Goal: Task Accomplishment & Management: Use online tool/utility

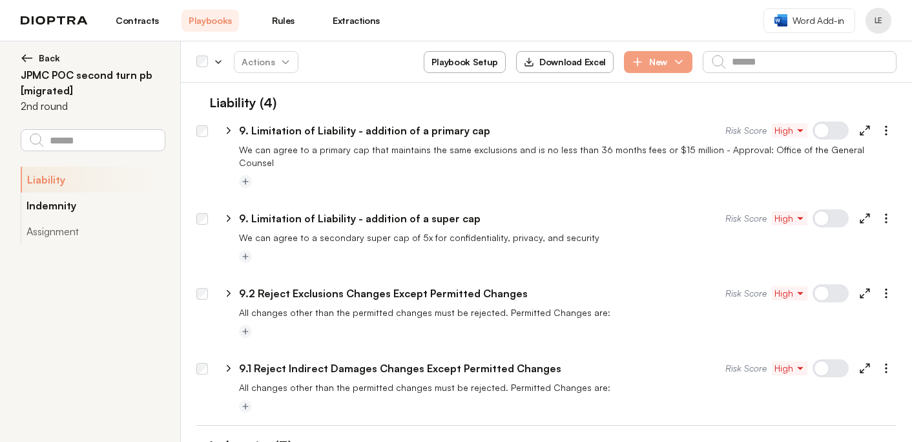
click at [101, 203] on button "Indemnity" at bounding box center [93, 205] width 144 height 26
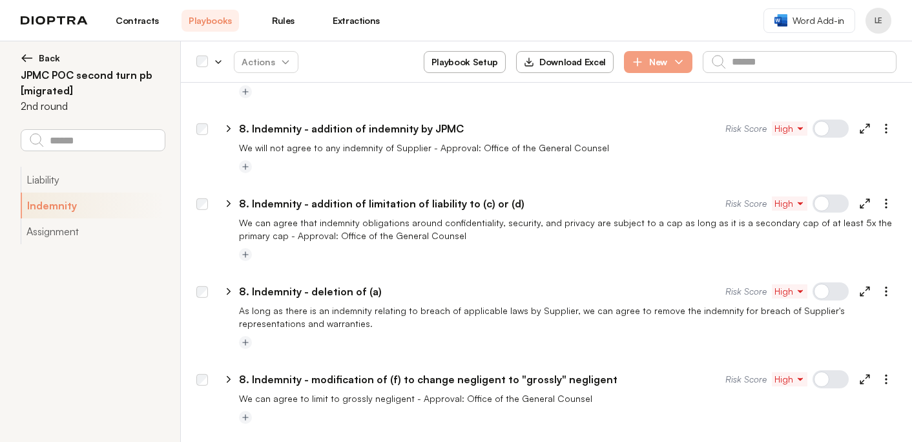
scroll to position [490, 0]
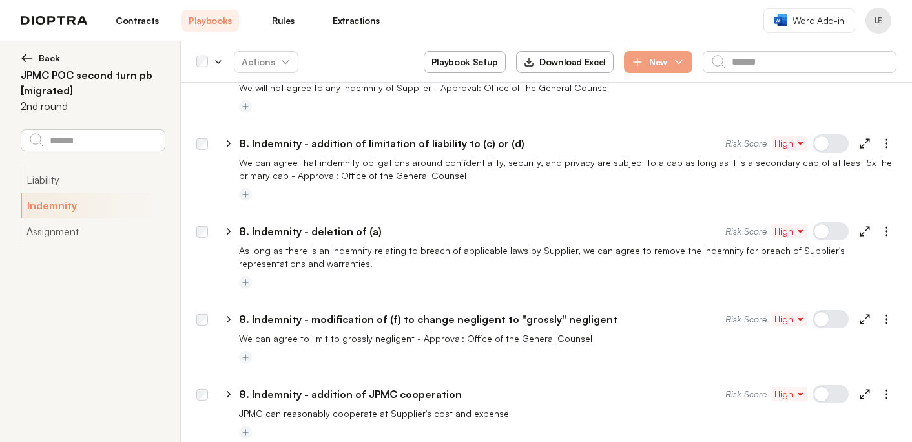
click at [227, 225] on icon at bounding box center [229, 231] width 12 height 12
select select "*******"
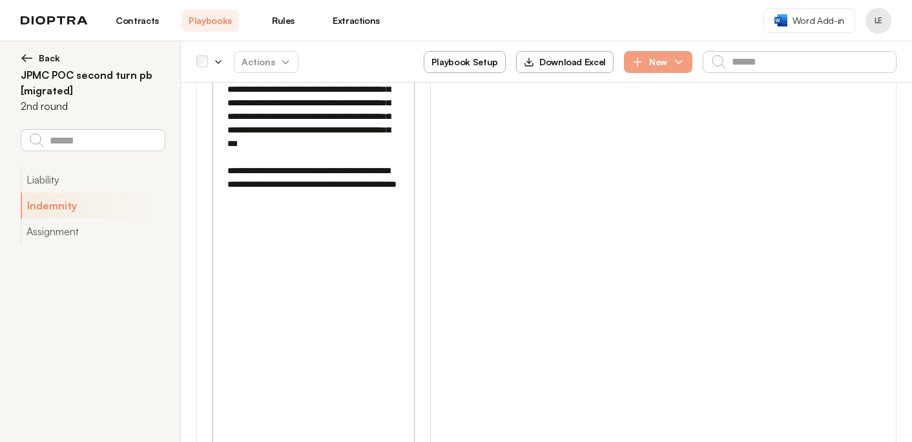
scroll to position [1746, 0]
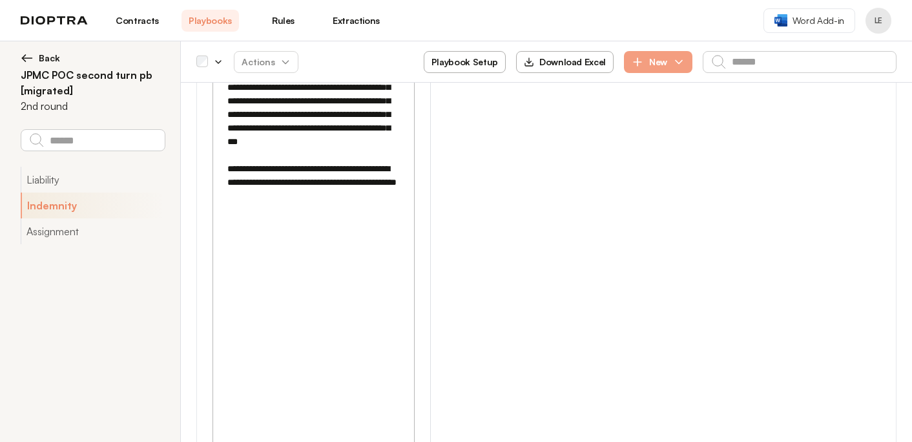
drag, startPoint x: 316, startPoint y: 309, endPoint x: 243, endPoint y: 325, distance: 74.6
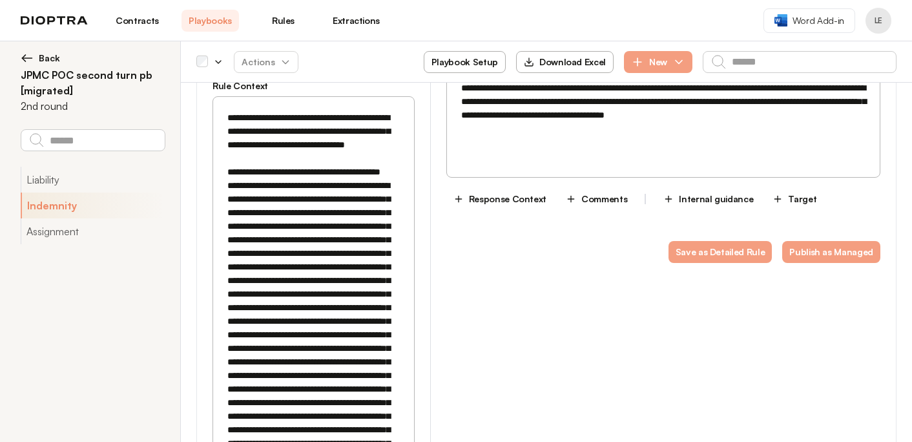
scroll to position [965, 0]
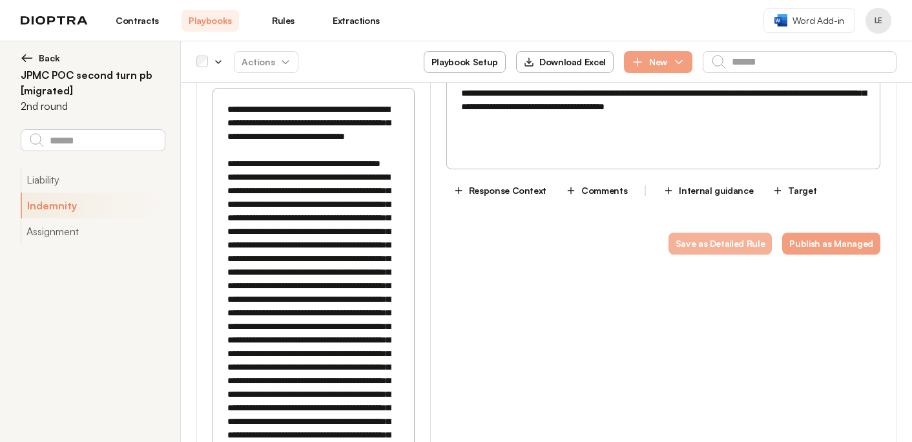
type textarea "**********"
click at [698, 233] on button "Save as Detailed Rule" at bounding box center [720, 244] width 104 height 22
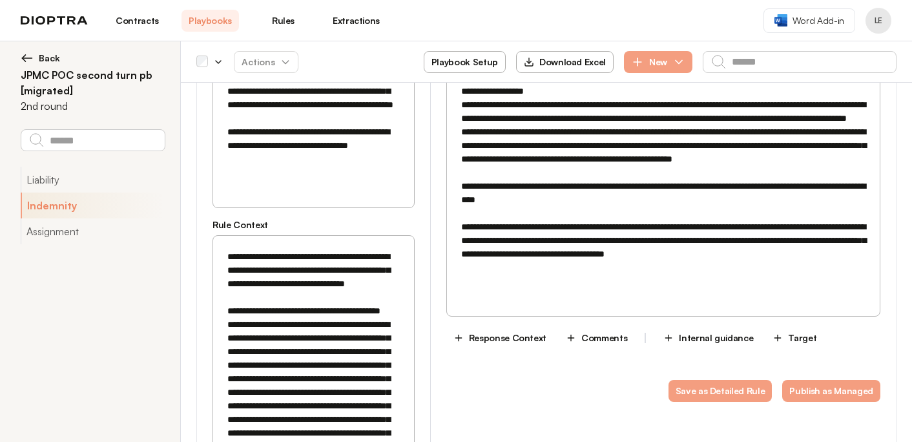
scroll to position [809, 0]
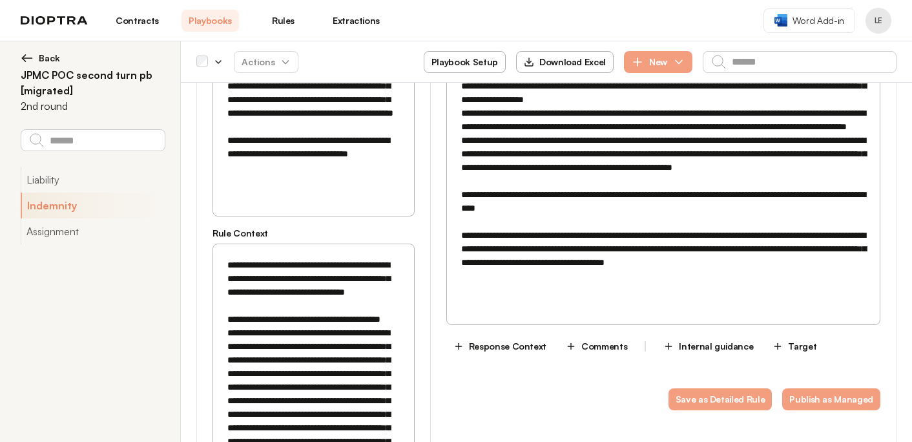
click at [459, 196] on textarea at bounding box center [663, 187] width 417 height 257
click at [729, 388] on button "Save as Detailed Rule" at bounding box center [720, 399] width 104 height 22
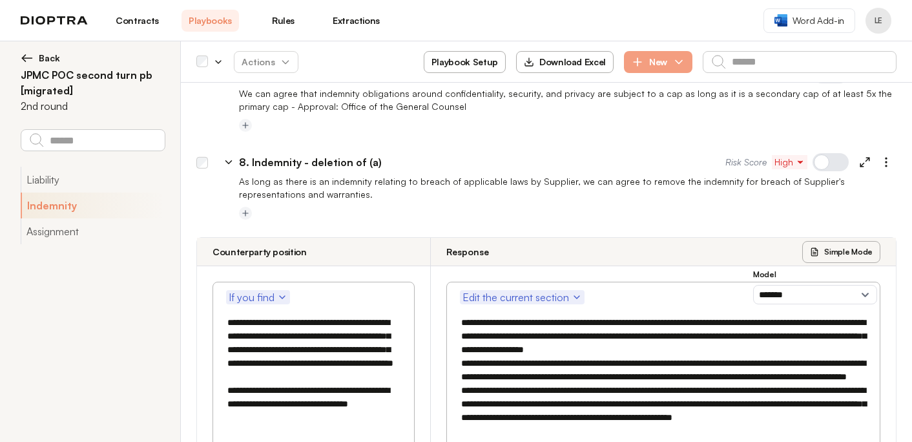
scroll to position [541, 0]
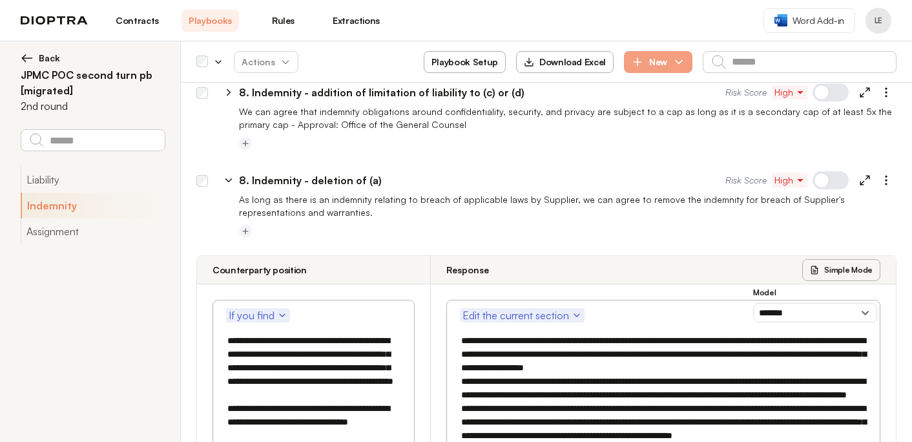
click at [230, 179] on icon at bounding box center [229, 180] width 6 height 3
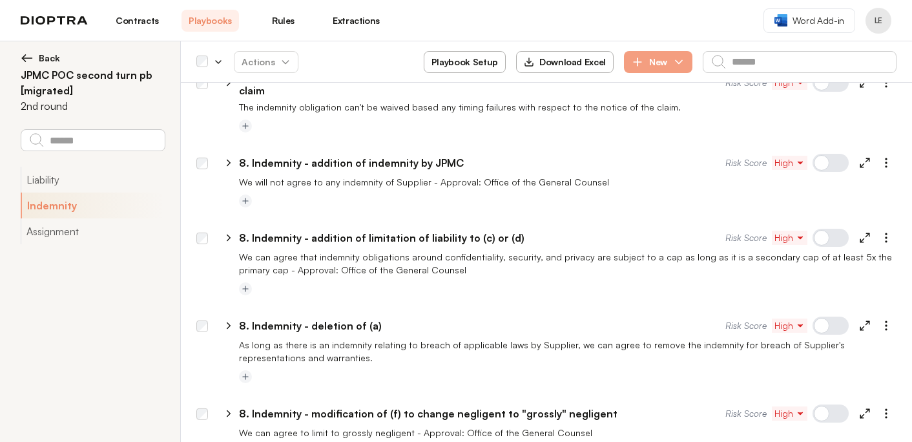
scroll to position [400, 0]
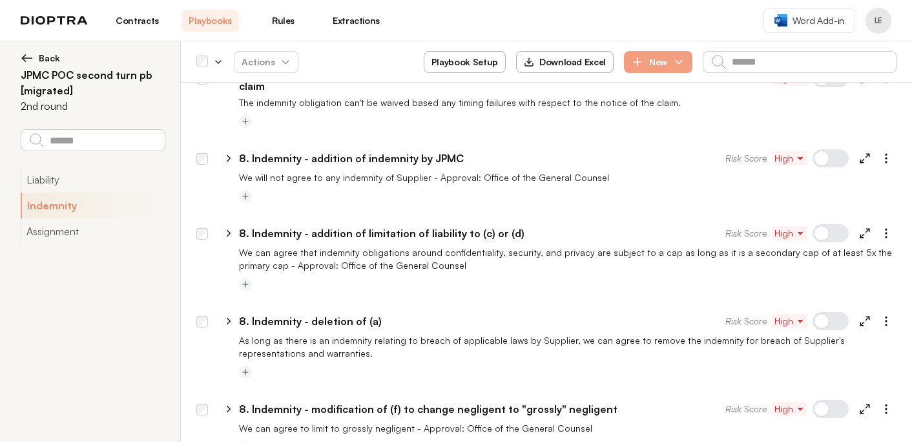
click at [229, 231] on icon at bounding box center [228, 234] width 3 height 6
select select "*******"
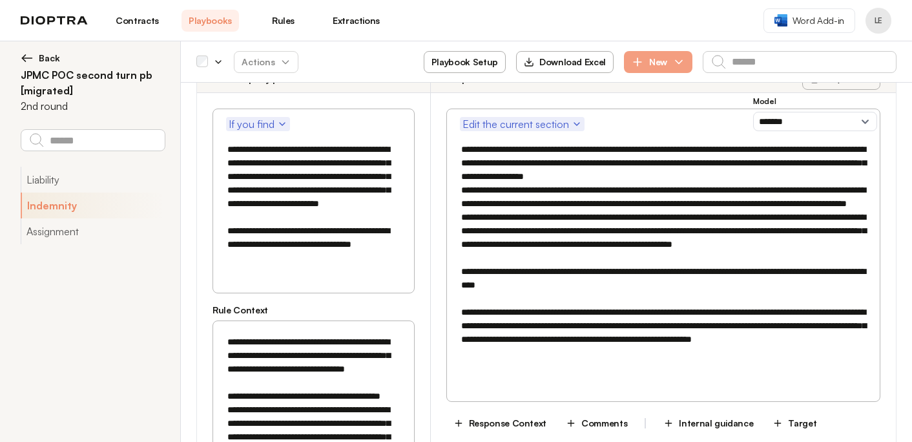
scroll to position [694, 0]
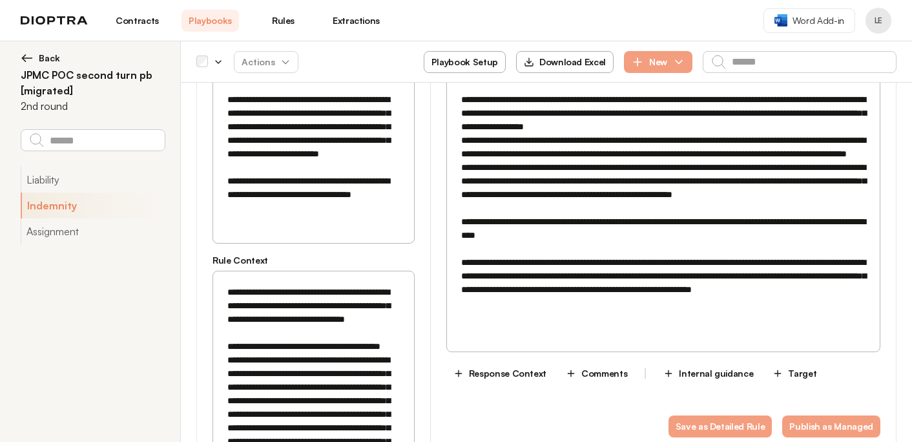
click at [397, 188] on textarea "**********" at bounding box center [313, 154] width 185 height 135
type textarea "**********"
click at [747, 420] on button "Save as Detailed Rule" at bounding box center [720, 426] width 104 height 22
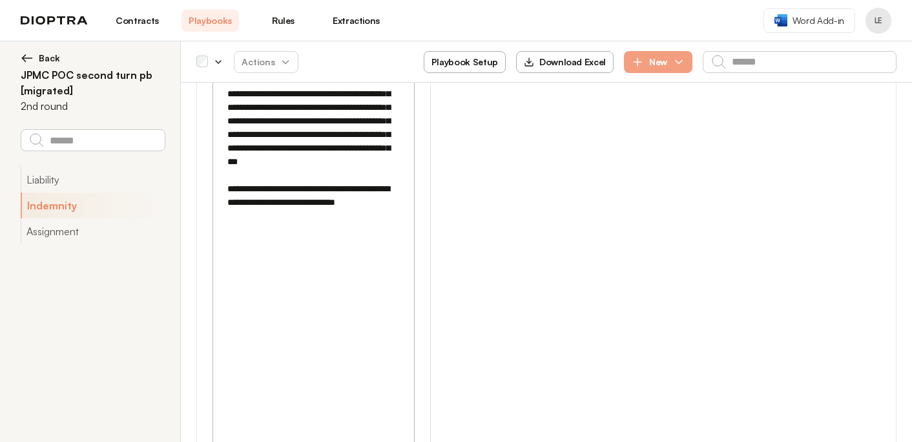
scroll to position [1744, 0]
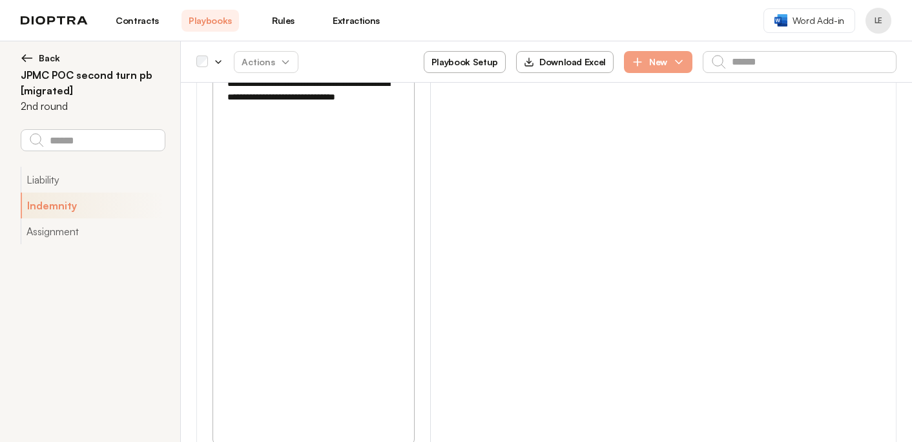
drag, startPoint x: 318, startPoint y: 238, endPoint x: 390, endPoint y: 239, distance: 72.3
drag, startPoint x: 318, startPoint y: 236, endPoint x: 350, endPoint y: 246, distance: 33.7
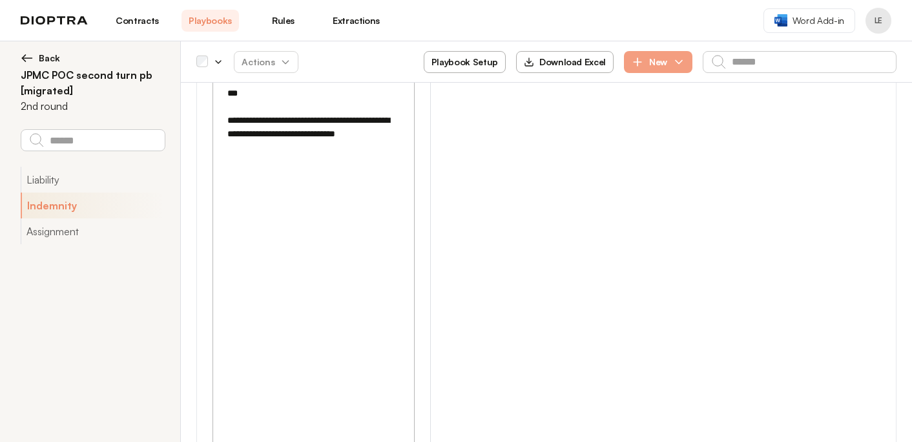
scroll to position [1709, 0]
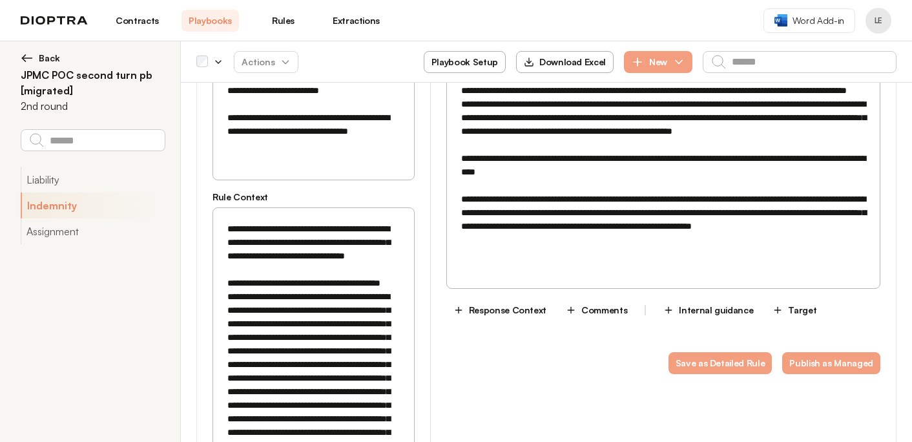
scroll to position [757, 0]
type textarea "**********"
click at [464, 163] on textarea at bounding box center [663, 159] width 417 height 271
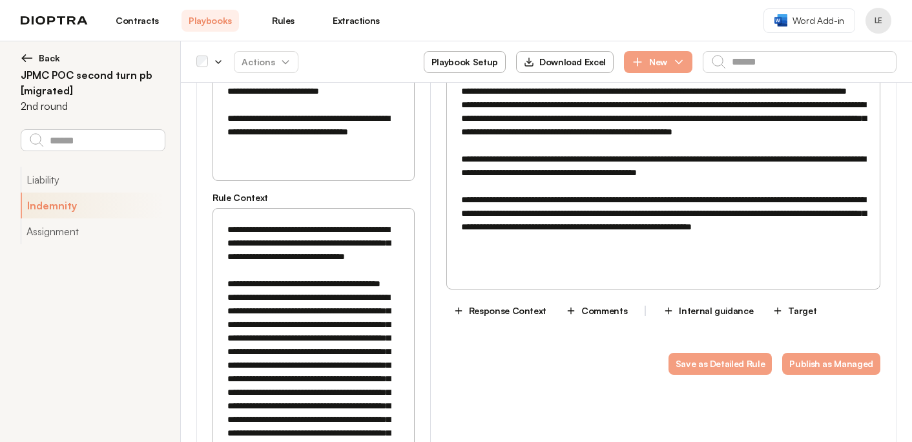
click at [731, 161] on textarea at bounding box center [663, 159] width 417 height 271
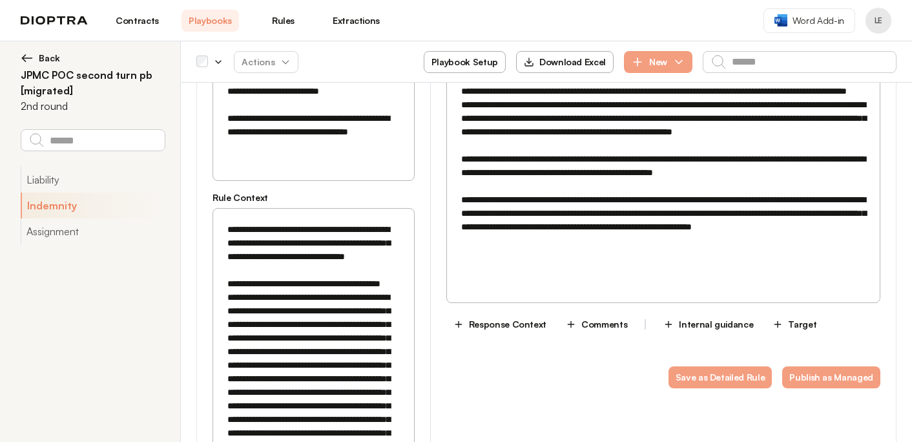
click at [675, 164] on textarea at bounding box center [663, 159] width 417 height 271
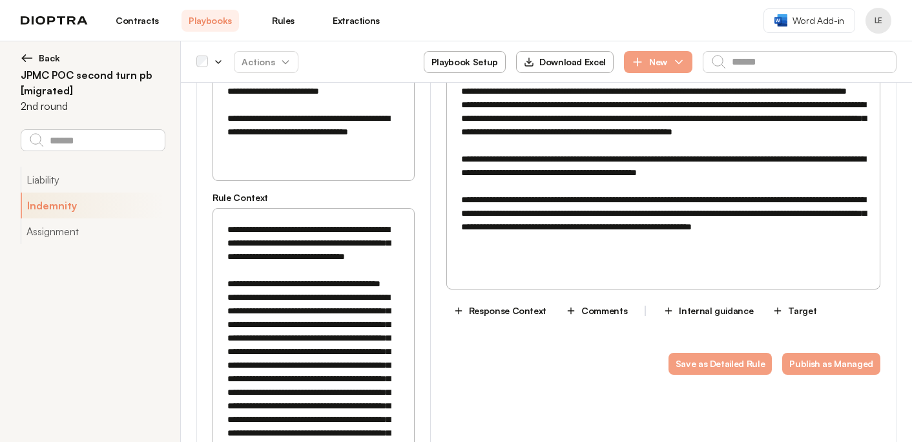
click at [734, 161] on textarea at bounding box center [663, 159] width 417 height 271
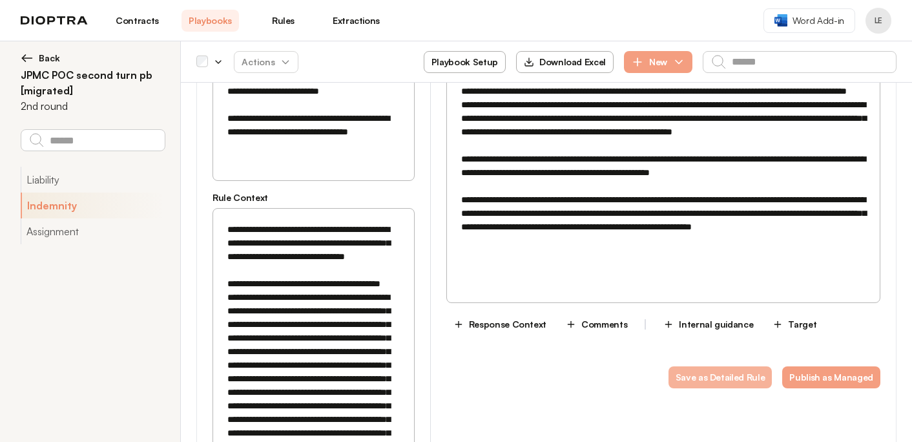
type textarea "**********"
click at [713, 366] on button "Save as Detailed Rule" at bounding box center [720, 377] width 104 height 22
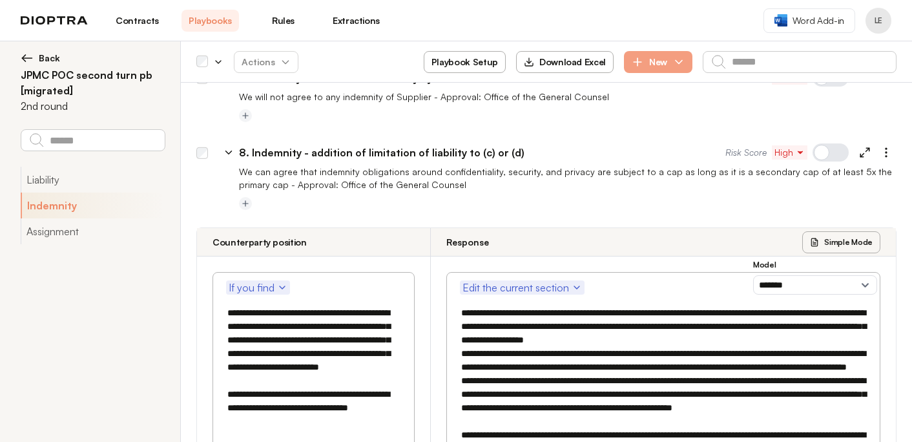
scroll to position [476, 0]
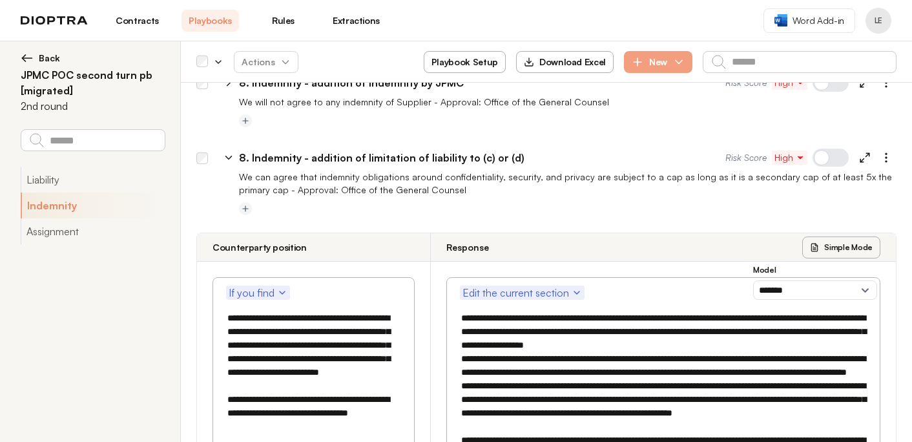
click at [227, 156] on icon at bounding box center [229, 157] width 6 height 3
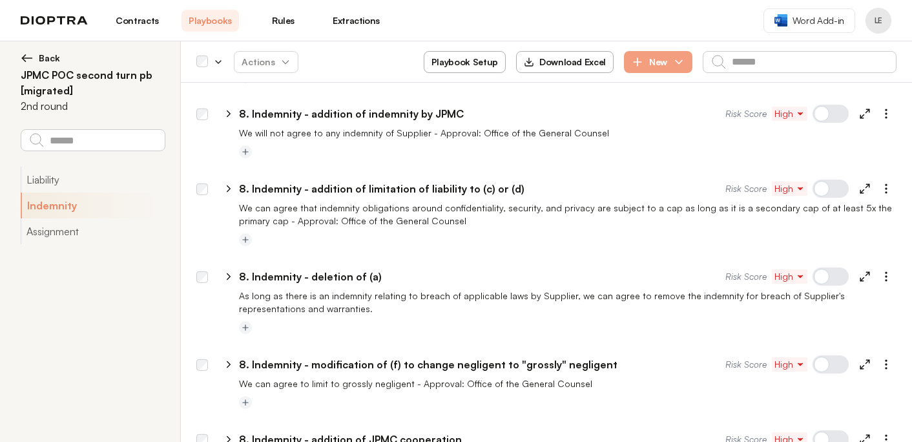
scroll to position [444, 0]
